Goal: Task Accomplishment & Management: Use online tool/utility

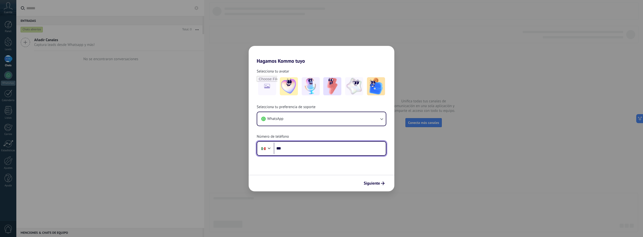
click at [304, 151] on input "***" at bounding box center [330, 149] width 112 height 12
click at [306, 151] on input "***" at bounding box center [330, 149] width 112 height 12
click at [368, 185] on span "Siguiente" at bounding box center [372, 184] width 16 height 4
drag, startPoint x: 328, startPoint y: 145, endPoint x: 260, endPoint y: 143, distance: 68.1
click at [259, 143] on div "**********" at bounding box center [322, 148] width 130 height 15
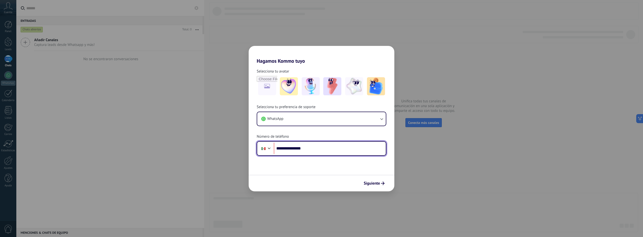
drag, startPoint x: 276, startPoint y: 149, endPoint x: 285, endPoint y: 146, distance: 9.9
click at [276, 149] on input "**********" at bounding box center [330, 149] width 112 height 12
click at [286, 145] on input "**********" at bounding box center [330, 149] width 112 height 12
drag, startPoint x: 295, startPoint y: 147, endPoint x: 353, endPoint y: 151, distance: 57.9
click at [352, 150] on input "**********" at bounding box center [330, 149] width 112 height 12
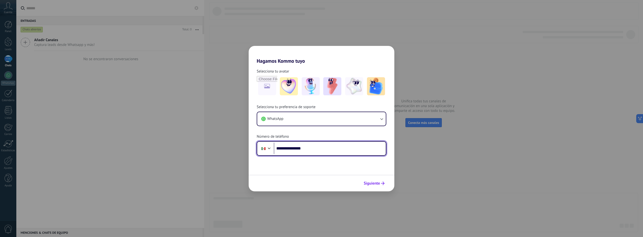
type input "**********"
click at [382, 187] on button "Siguiente" at bounding box center [373, 183] width 25 height 9
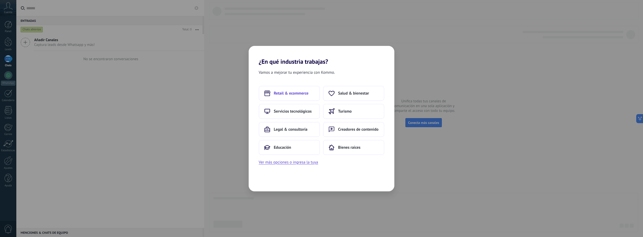
click at [292, 101] on div "Retail & ecommerce Salud & bienestar Servicios tecnológicos Turismo Legal & con…" at bounding box center [322, 120] width 126 height 69
click at [295, 95] on span "Retail & ecommerce" at bounding box center [291, 93] width 35 height 5
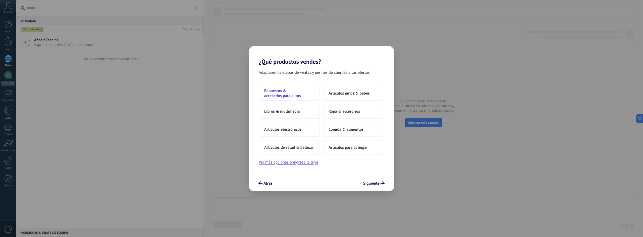
click at [299, 93] on span "Repuestos & accesorios para autos" at bounding box center [289, 93] width 50 height 10
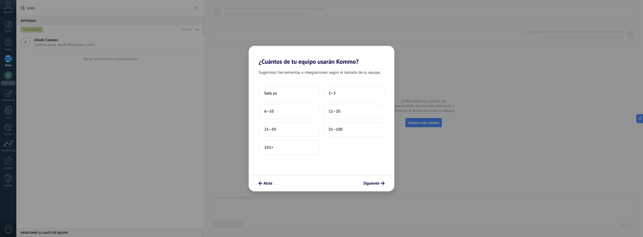
click at [311, 102] on div "Solo yo 2–5 6–10 11–20 21–50 51–100 101+" at bounding box center [322, 120] width 126 height 69
click at [309, 93] on button "Solo yo" at bounding box center [289, 93] width 61 height 15
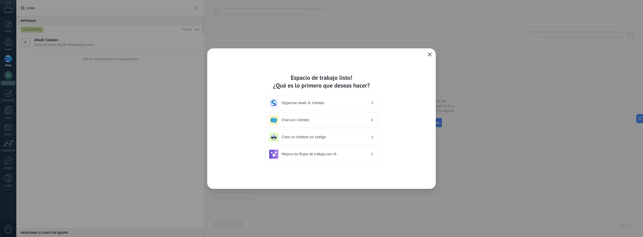
click at [328, 103] on h3 "Organizar leads & clientes" at bounding box center [325, 103] width 89 height 5
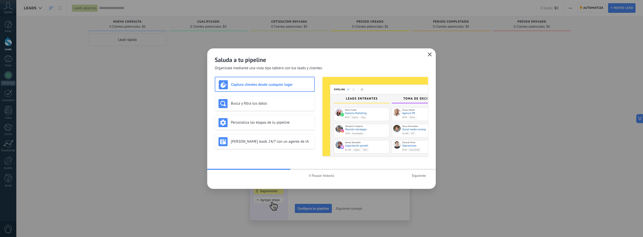
click at [422, 177] on span "Siguiente" at bounding box center [419, 176] width 14 height 4
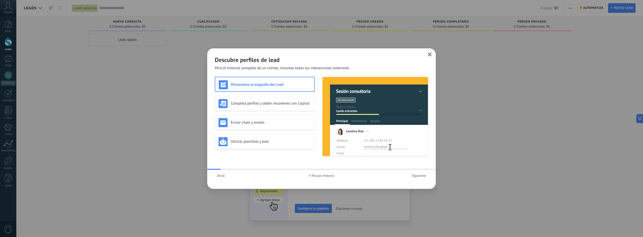
click at [422, 177] on span "Siguiente" at bounding box center [419, 176] width 14 height 4
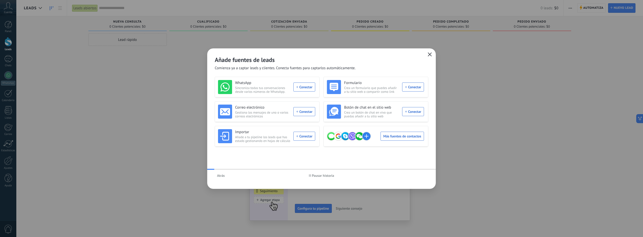
click at [422, 177] on div "Atrás Pausar historia" at bounding box center [321, 176] width 228 height 12
click at [431, 54] on icon "button" at bounding box center [430, 54] width 4 height 4
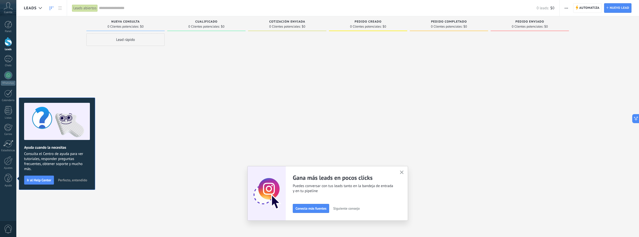
click at [401, 173] on button "button" at bounding box center [402, 172] width 6 height 7
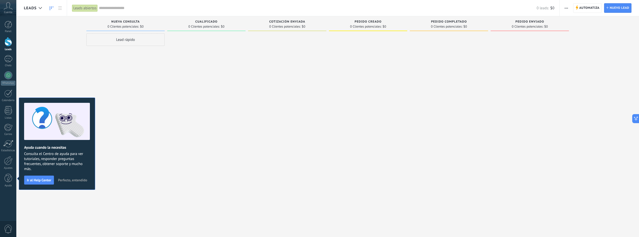
click at [4, 1] on div "Cuenta" at bounding box center [8, 8] width 16 height 16
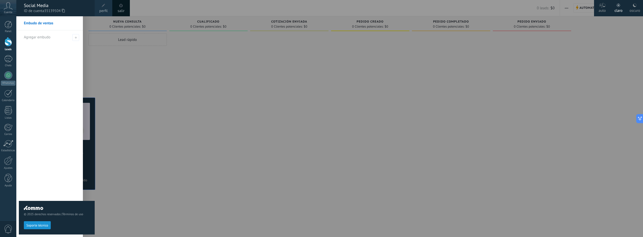
click at [105, 11] on span "perfil" at bounding box center [103, 11] width 8 height 6
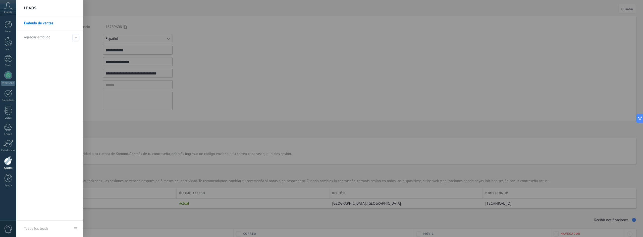
click at [283, 122] on div at bounding box center [337, 118] width 643 height 237
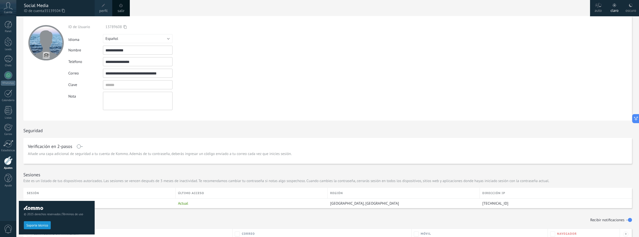
click at [8, 158] on div at bounding box center [8, 160] width 9 height 9
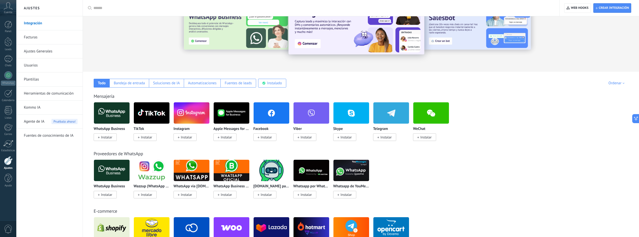
scroll to position [25, 0]
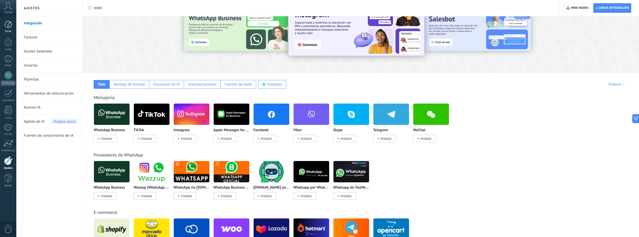
click at [12, 24] on div at bounding box center [9, 25] width 8 height 8
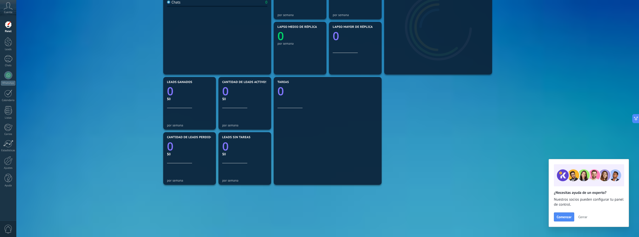
scroll to position [118, 0]
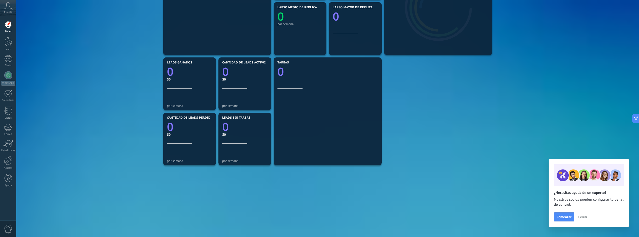
click at [582, 218] on span "Cerrar" at bounding box center [582, 217] width 9 height 4
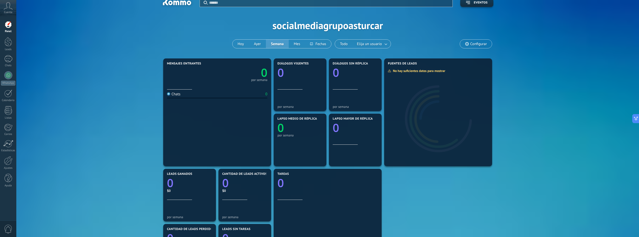
scroll to position [0, 0]
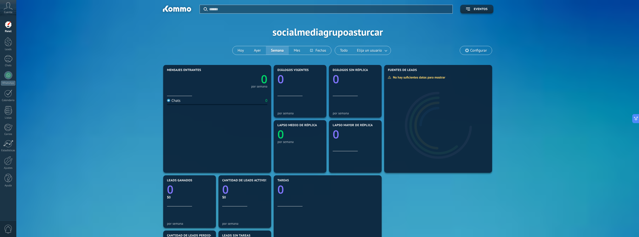
click at [8, 9] on icon at bounding box center [8, 6] width 9 height 8
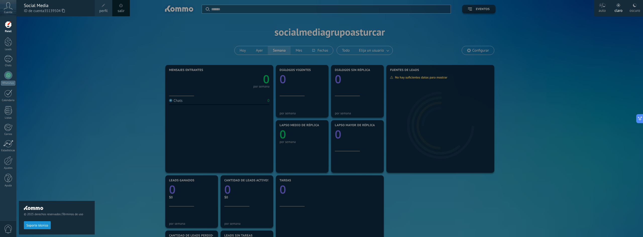
click at [8, 9] on icon at bounding box center [8, 6] width 9 height 8
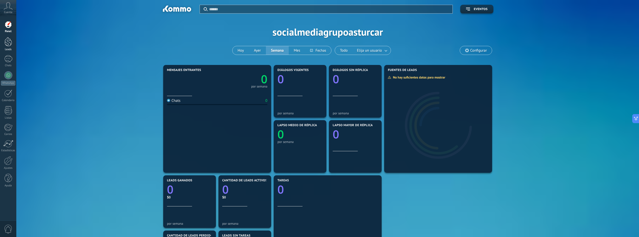
click at [9, 40] on div at bounding box center [9, 41] width 8 height 9
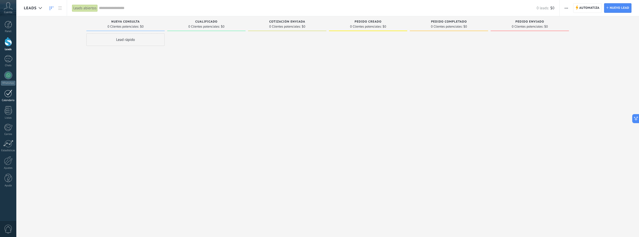
click at [14, 98] on link "Calendario" at bounding box center [8, 96] width 16 height 13
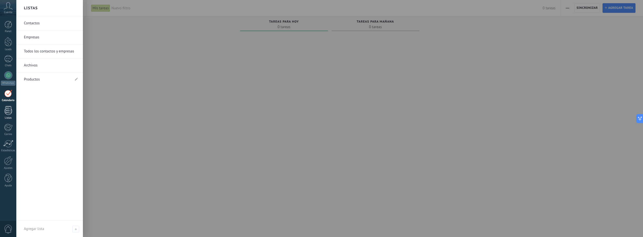
click at [13, 115] on link "Listas" at bounding box center [8, 113] width 16 height 14
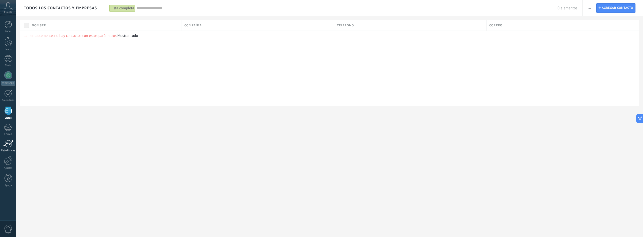
click at [10, 146] on div at bounding box center [8, 144] width 10 height 8
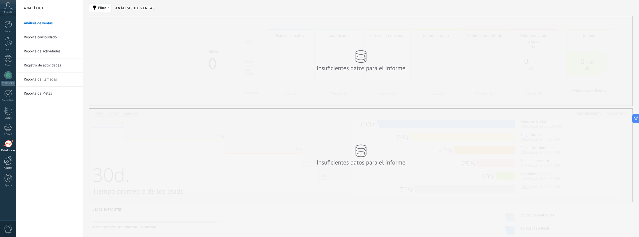
click at [9, 168] on div "Ajustes" at bounding box center [8, 168] width 15 height 3
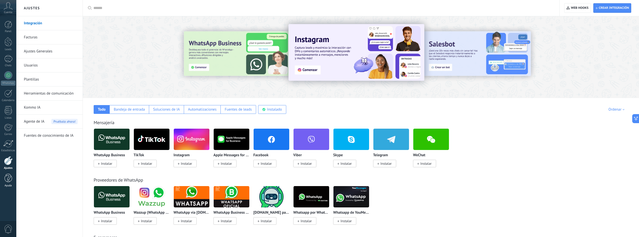
click at [10, 183] on link "Ayuda" at bounding box center [8, 181] width 16 height 14
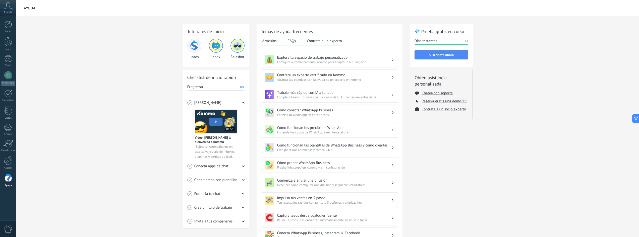
click at [451, 33] on h2 "💎 Prueba gratis en curso" at bounding box center [442, 31] width 54 height 6
drag, startPoint x: 438, startPoint y: 39, endPoint x: 452, endPoint y: 43, distance: 14.7
click at [452, 42] on div "Días restantes 14" at bounding box center [442, 41] width 54 height 5
click at [446, 49] on div "💎 Prueba gratis en curso Días restantes 14 Suscríbete ahora" at bounding box center [441, 45] width 63 height 43
click at [438, 60] on div "💎 Prueba gratis en curso Días restantes 14 Suscríbete ahora" at bounding box center [441, 45] width 63 height 43
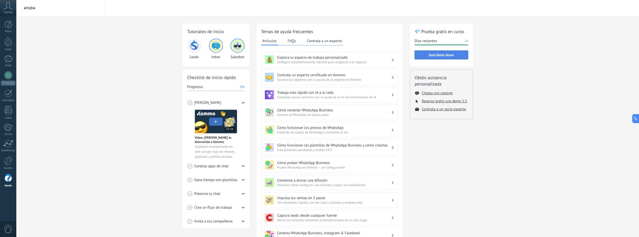
click at [444, 58] on button "Suscríbete ahora" at bounding box center [442, 54] width 54 height 9
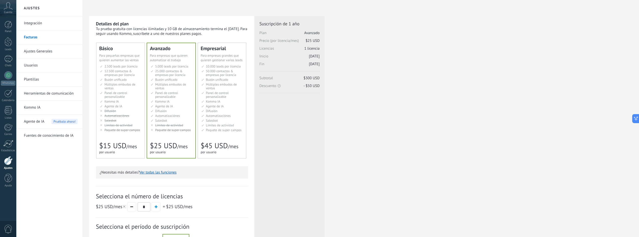
click at [181, 116] on li "Автоматизация Automations Automatizaciónes Google Analytics和网站集成 Automaçãoes Ot…" at bounding box center [172, 116] width 42 height 4
drag, startPoint x: 170, startPoint y: 75, endPoint x: 177, endPoint y: 123, distance: 48.0
click at [178, 122] on ul "5.000 сделок на место 5.000 leads per seat 5.000 leads por licencia 添加线索和联系人 5.…" at bounding box center [172, 99] width 42 height 68
click at [178, 123] on ul "5.000 сделок на место 5.000 leads per seat 5.000 leads por licencia 添加线索和联系人 5.…" at bounding box center [172, 99] width 42 height 68
click at [5, 62] on div at bounding box center [8, 58] width 8 height 7
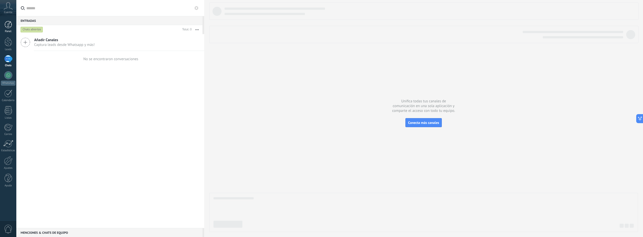
click at [12, 25] on link "Panel" at bounding box center [8, 27] width 16 height 12
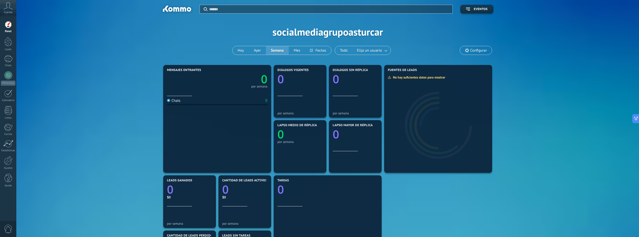
click at [0, 37] on div "Panel Leads Chats WhatsApp Clientes" at bounding box center [8, 107] width 16 height 172
click at [8, 44] on div at bounding box center [9, 41] width 8 height 9
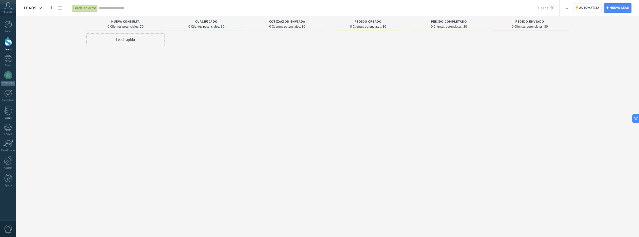
click at [290, 28] on span "0 Clientes potenciales:" at bounding box center [284, 26] width 31 height 3
click at [599, 9] on span "Automatiza" at bounding box center [589, 8] width 20 height 9
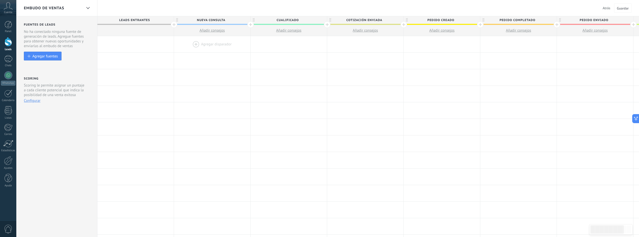
click at [214, 45] on div at bounding box center [212, 44] width 76 height 16
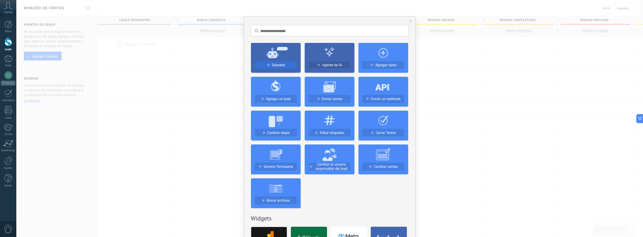
click at [279, 67] on span "Salesbot" at bounding box center [278, 65] width 13 height 4
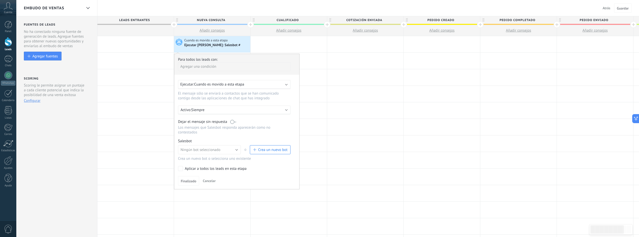
drag, startPoint x: 255, startPoint y: 80, endPoint x: 250, endPoint y: 83, distance: 6.7
click at [255, 80] on div "Para todos los leads con: [PERSON_NAME] una condición Ejecutar: Cuando es movid…" at bounding box center [237, 122] width 126 height 136
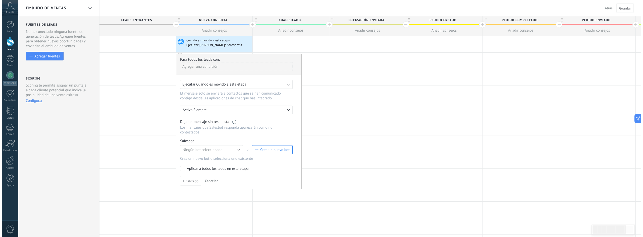
scroll to position [0, 0]
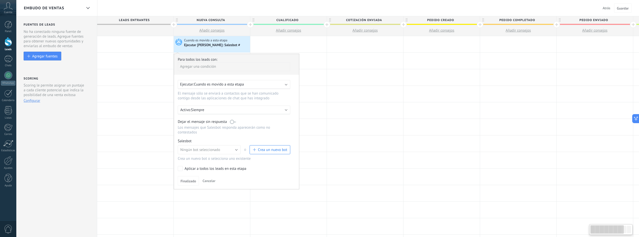
click at [248, 85] on div "Ejecutar: Cuando es movido a esta etapa" at bounding box center [232, 84] width 104 height 5
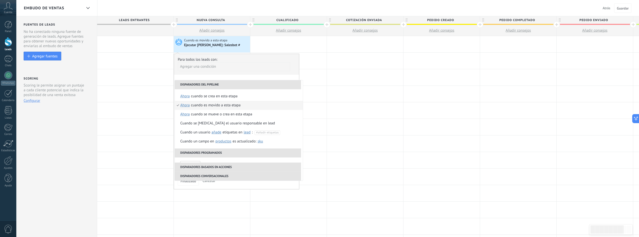
click at [248, 74] on div "Agregar una condición" at bounding box center [234, 68] width 112 height 13
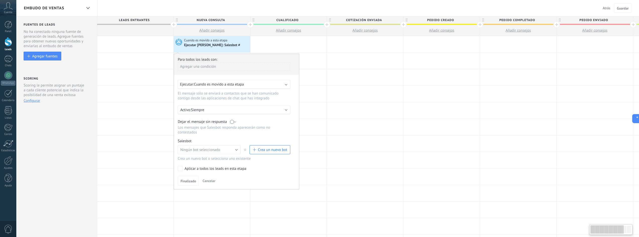
click at [222, 46] on div "Ejecutar [PERSON_NAME]: Salesbot #" at bounding box center [212, 45] width 57 height 5
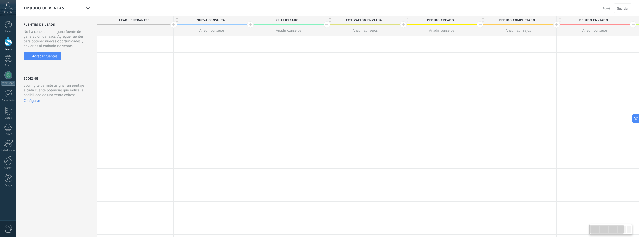
click at [201, 47] on div at bounding box center [212, 44] width 76 height 16
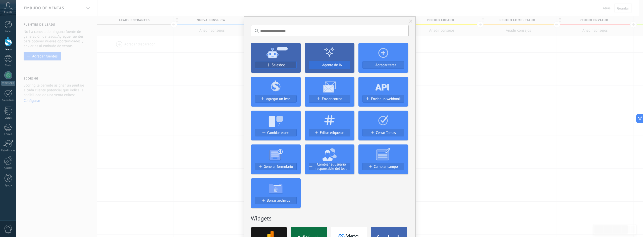
click at [333, 68] on button "Agente de IA" at bounding box center [330, 65] width 42 height 8
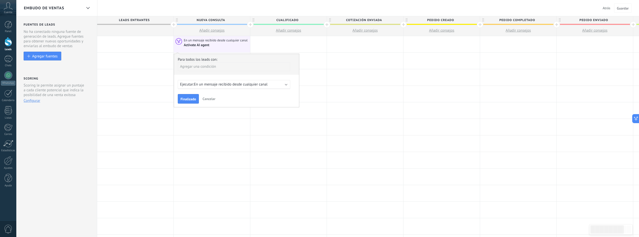
click at [248, 86] on span "En un mensaje recibido desde cualquier canal" at bounding box center [231, 84] width 74 height 5
click at [203, 44] on div "Activate AI agent" at bounding box center [197, 45] width 26 height 5
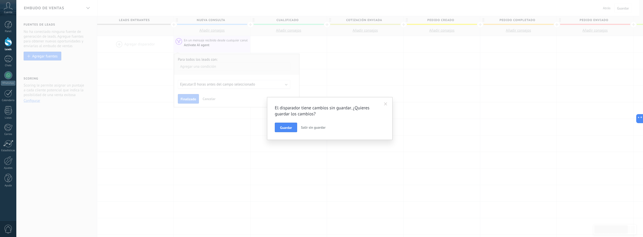
click at [317, 128] on span "Salir sin guardar" at bounding box center [313, 127] width 25 height 5
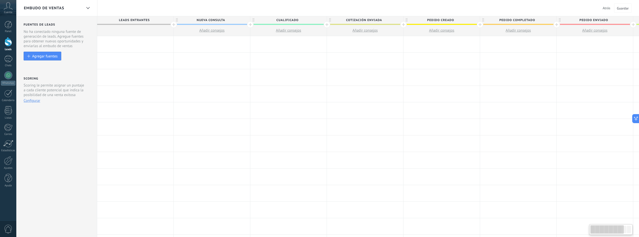
click at [227, 49] on div at bounding box center [212, 44] width 76 height 16
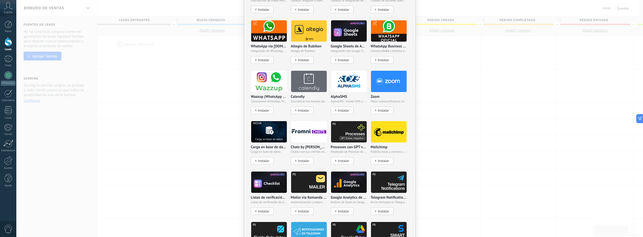
scroll to position [477, 0]
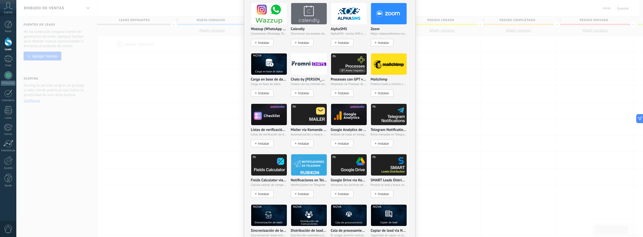
click at [473, 115] on div "No hay resultados Salesbot Agente de IA Agregar tarea Agregar un lead Enviar co…" at bounding box center [329, 118] width 626 height 237
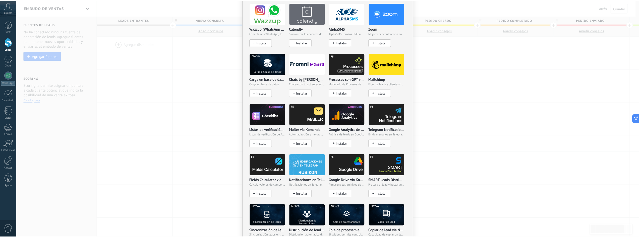
scroll to position [0, 0]
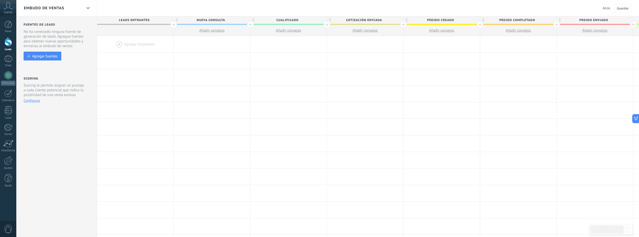
click at [625, 8] on span "Guardar" at bounding box center [623, 9] width 12 height 4
click at [609, 8] on span "Atrás" at bounding box center [607, 8] width 8 height 5
